Goal: Find specific page/section: Find specific page/section

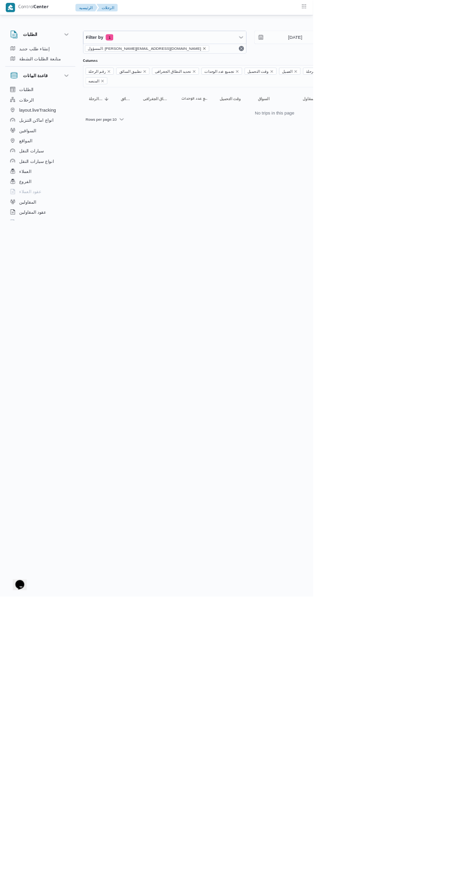
click at [304, 70] on icon "remove selected entity" at bounding box center [307, 73] width 6 height 6
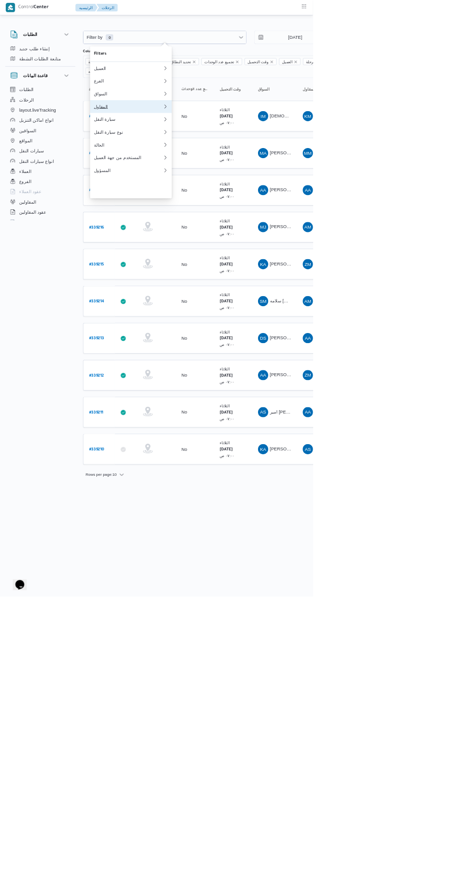
click at [222, 164] on div "المقاول" at bounding box center [193, 160] width 104 height 8
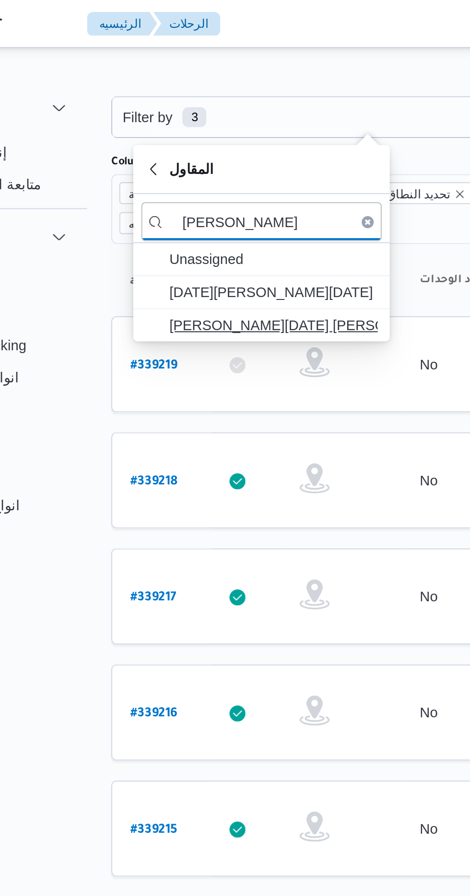
type input "[PERSON_NAME]"
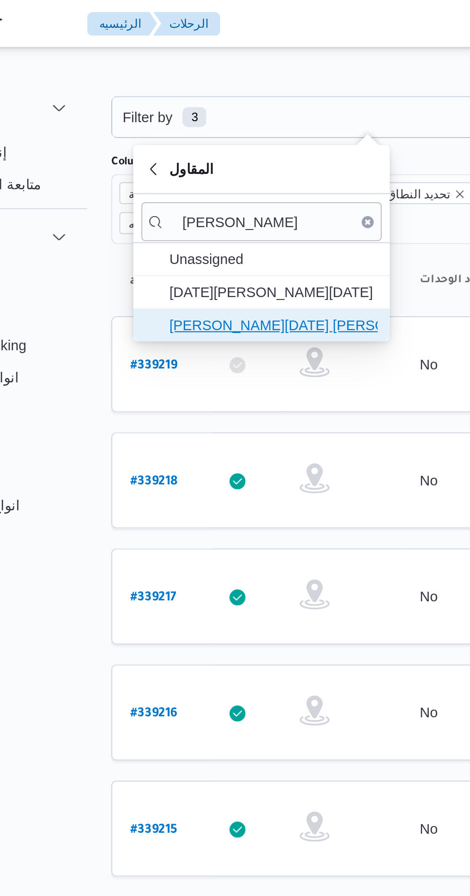
click at [218, 153] on span "[PERSON_NAME][DATE] [PERSON_NAME]" at bounding box center [202, 156] width 100 height 12
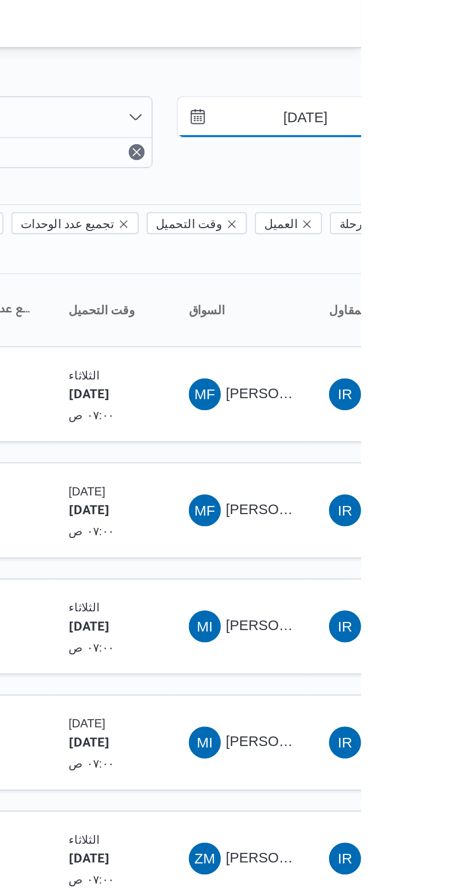
click at [441, 56] on input "[DATE]" at bounding box center [436, 55] width 109 height 19
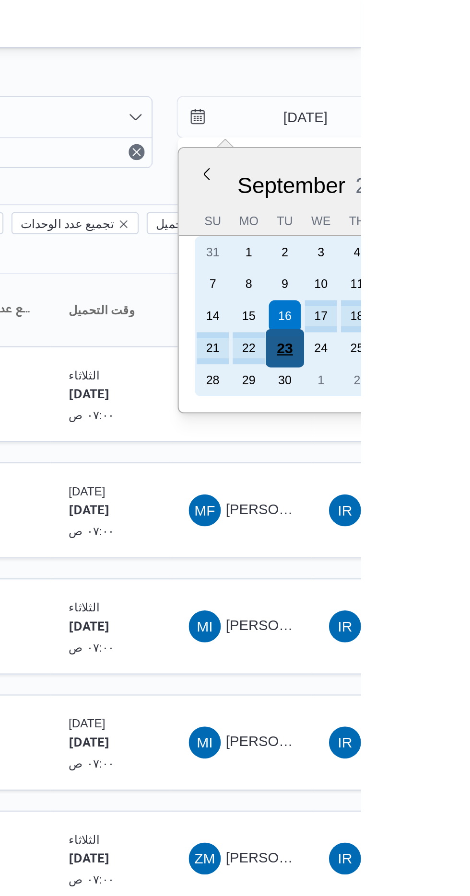
click at [436, 164] on div "23" at bounding box center [433, 167] width 18 height 18
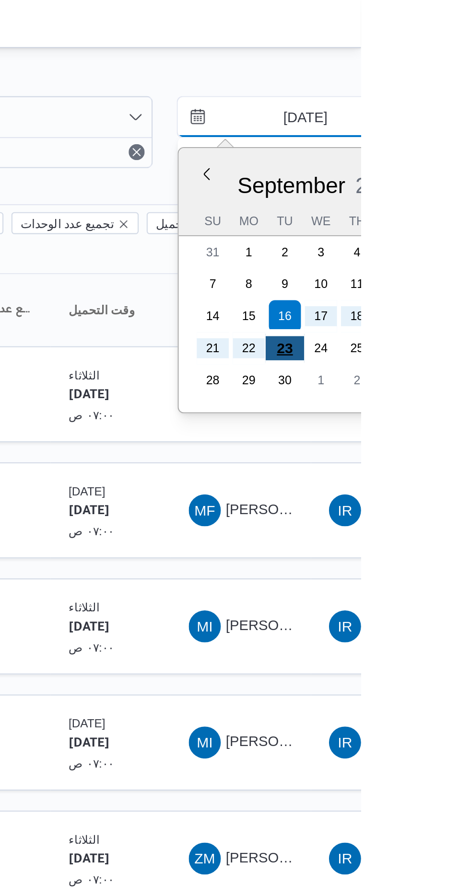
type input "[DATE]"
